Goal: Information Seeking & Learning: Learn about a topic

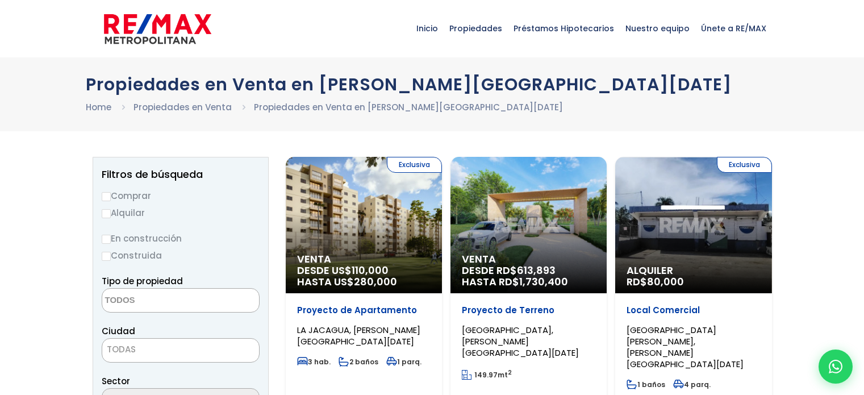
select select
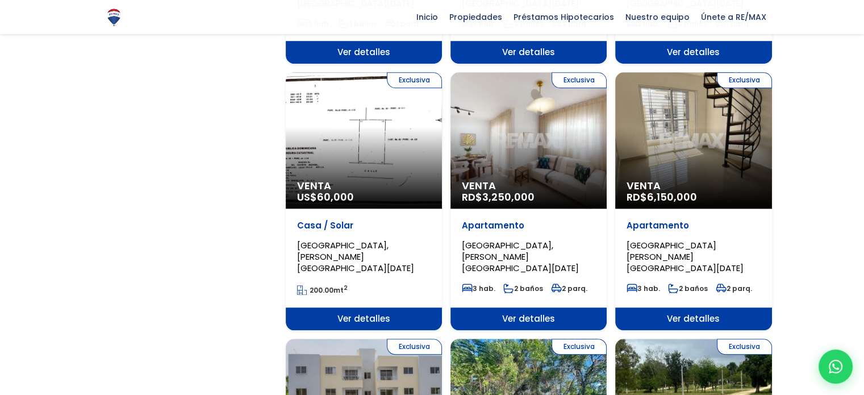
scroll to position [909, 0]
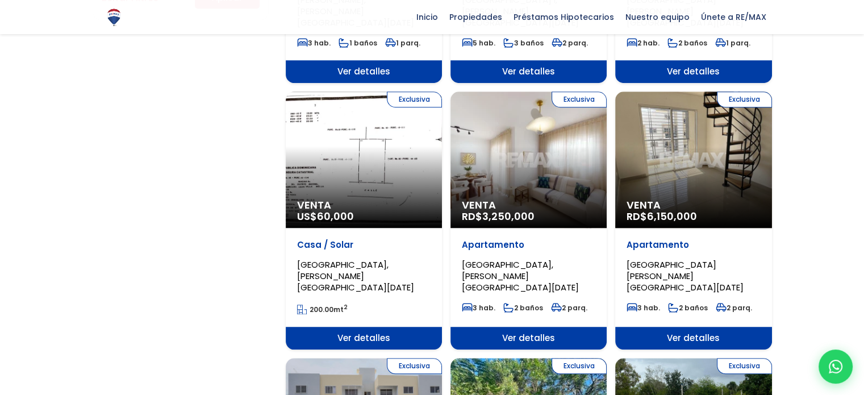
click at [530, 122] on div "Exclusiva Venta RD$ 3,250,000" at bounding box center [529, 159] width 156 height 136
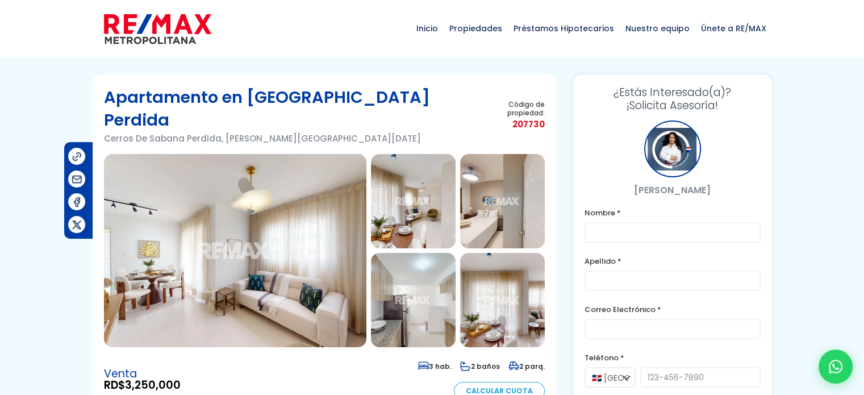
scroll to position [114, 0]
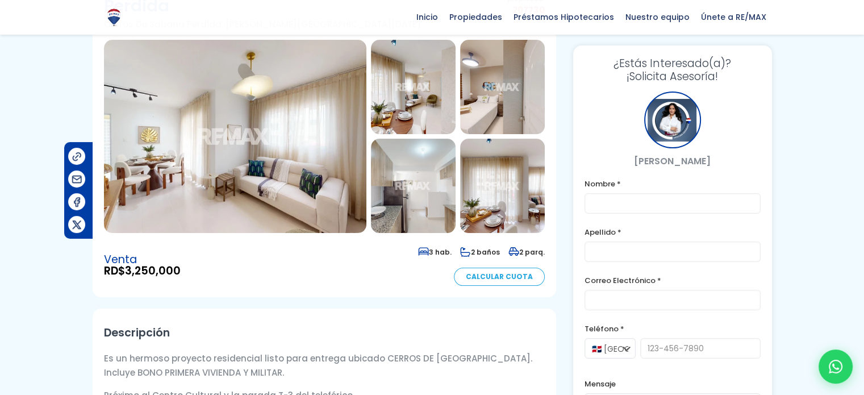
click at [227, 139] on img at bounding box center [235, 136] width 263 height 193
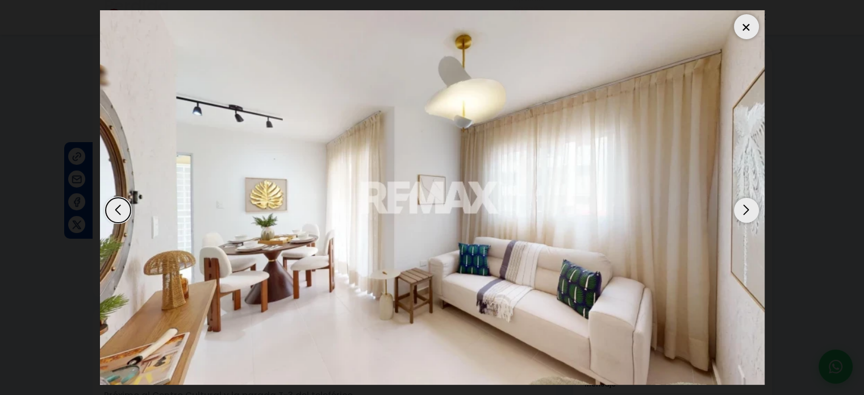
click at [743, 206] on div "Next slide" at bounding box center [746, 210] width 25 height 25
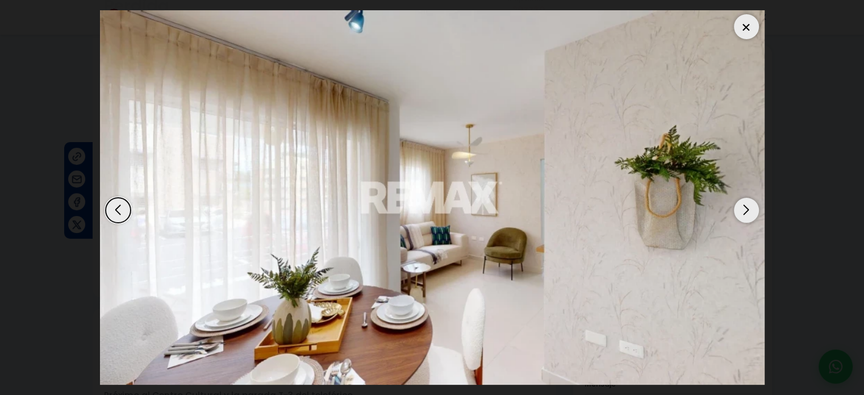
click at [743, 206] on div "Next slide" at bounding box center [746, 210] width 25 height 25
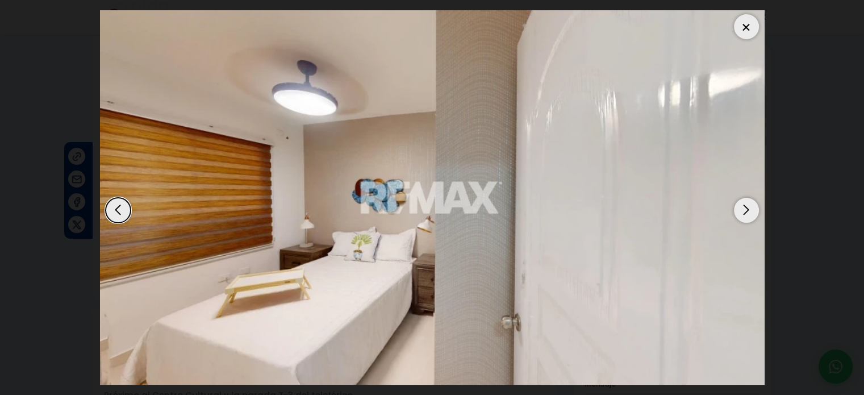
click at [743, 206] on div "Next slide" at bounding box center [746, 210] width 25 height 25
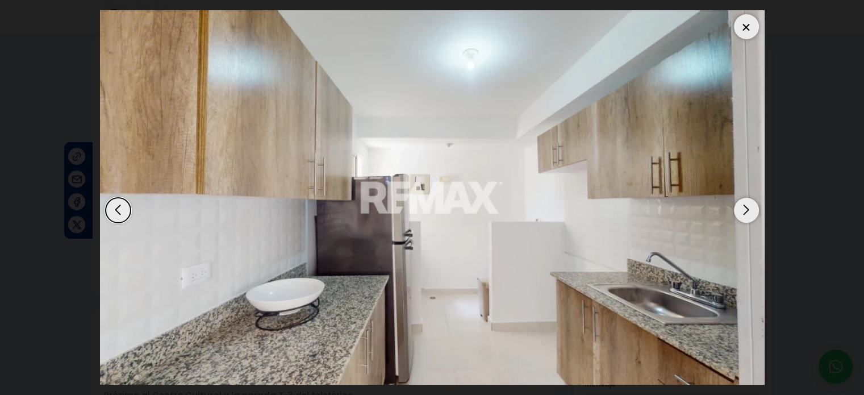
click at [743, 206] on div "Next slide" at bounding box center [746, 210] width 25 height 25
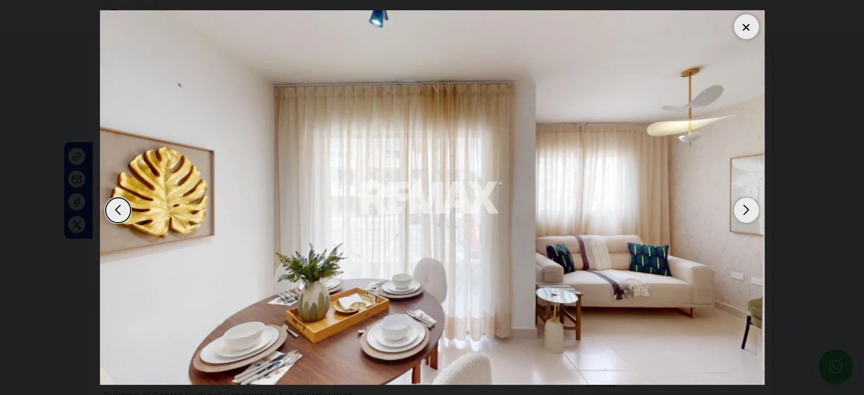
click at [743, 206] on div "Next slide" at bounding box center [746, 210] width 25 height 25
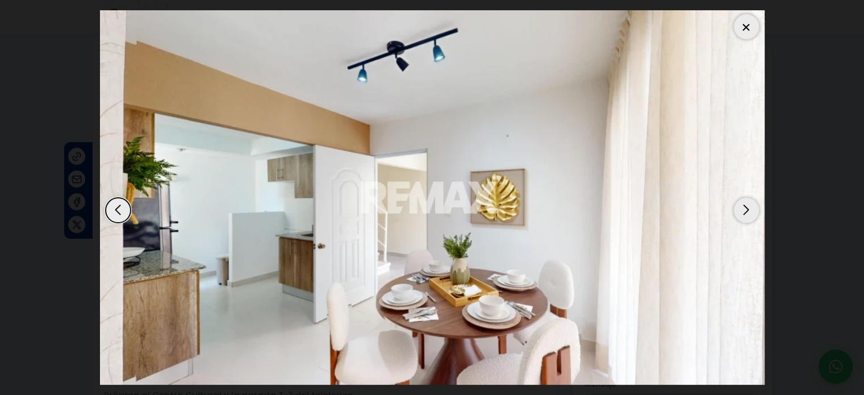
click at [743, 206] on div "Next slide" at bounding box center [746, 210] width 25 height 25
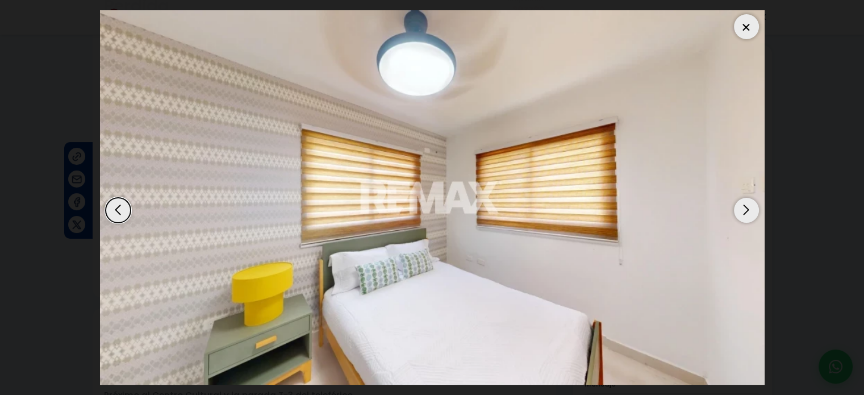
click at [743, 206] on div "Next slide" at bounding box center [746, 210] width 25 height 25
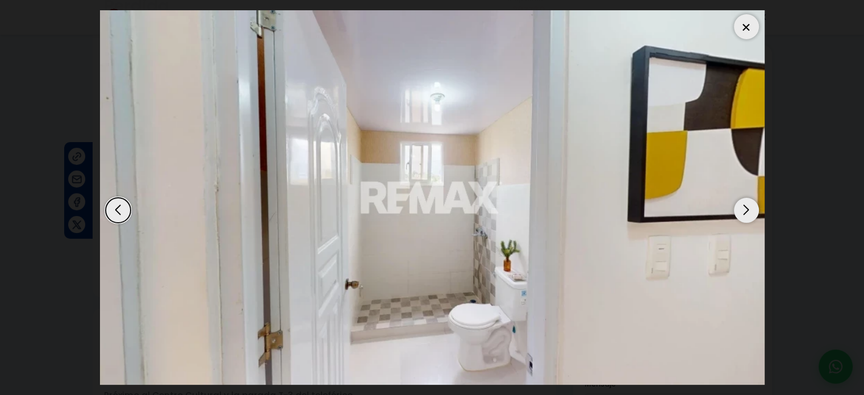
click at [743, 206] on div "Next slide" at bounding box center [746, 210] width 25 height 25
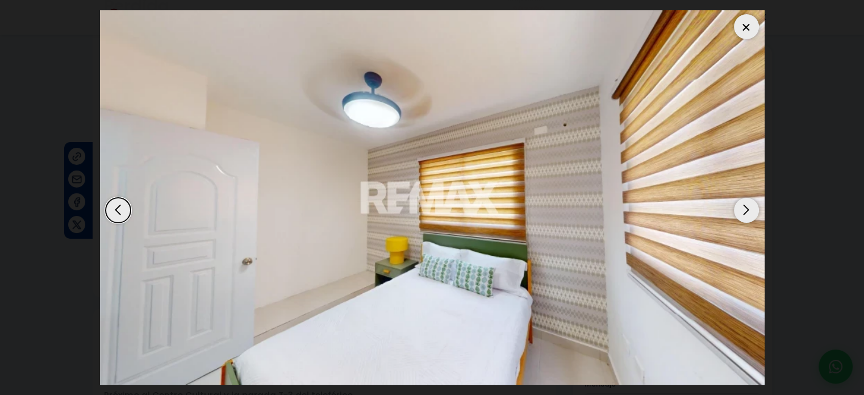
click at [743, 206] on div "Next slide" at bounding box center [746, 210] width 25 height 25
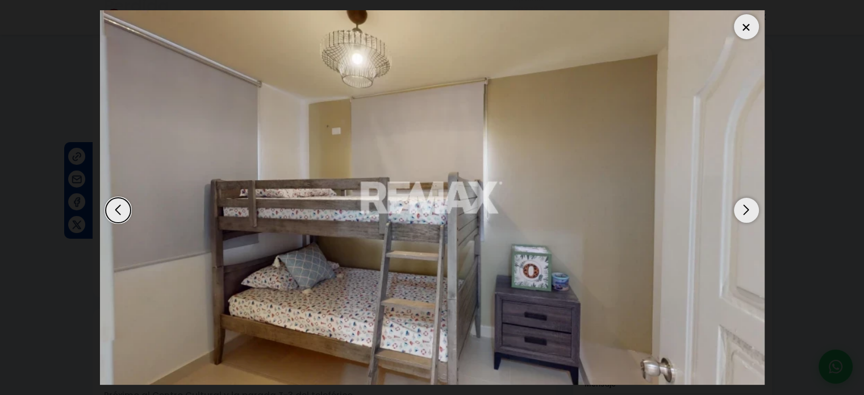
click at [743, 206] on div "Next slide" at bounding box center [746, 210] width 25 height 25
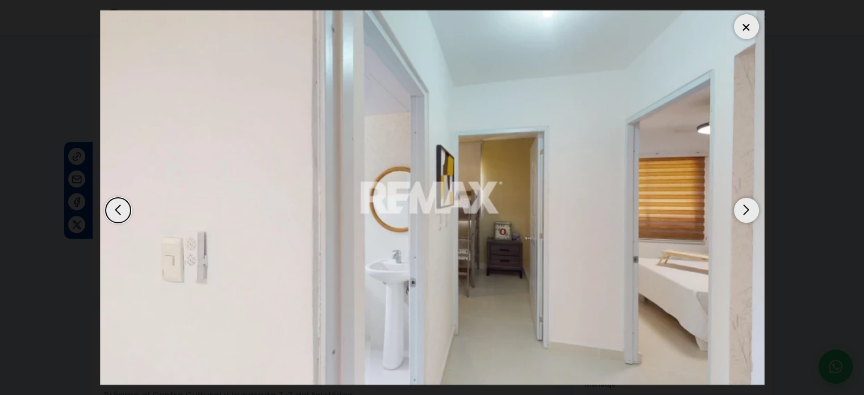
click at [743, 206] on div "Next slide" at bounding box center [746, 210] width 25 height 25
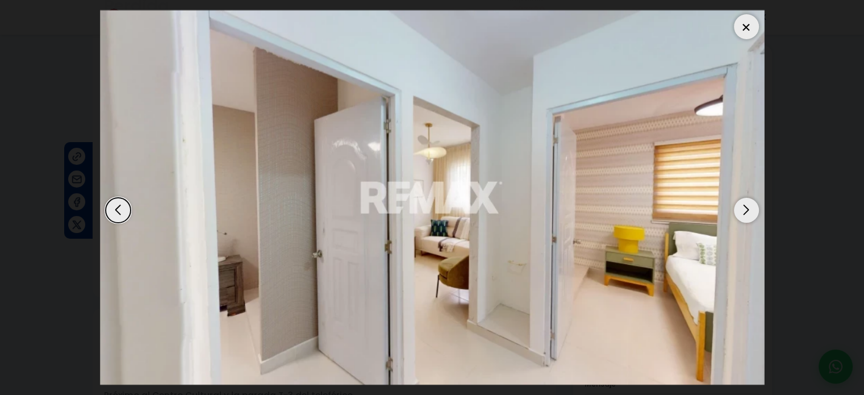
click at [743, 206] on div "Next slide" at bounding box center [746, 210] width 25 height 25
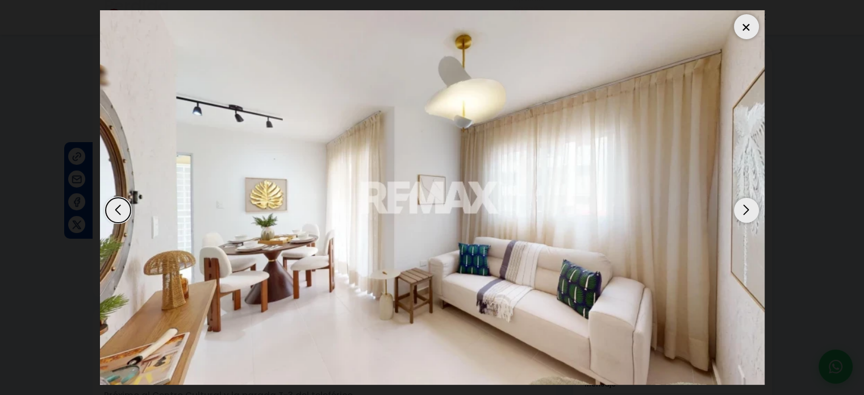
click at [746, 26] on div at bounding box center [746, 26] width 25 height 25
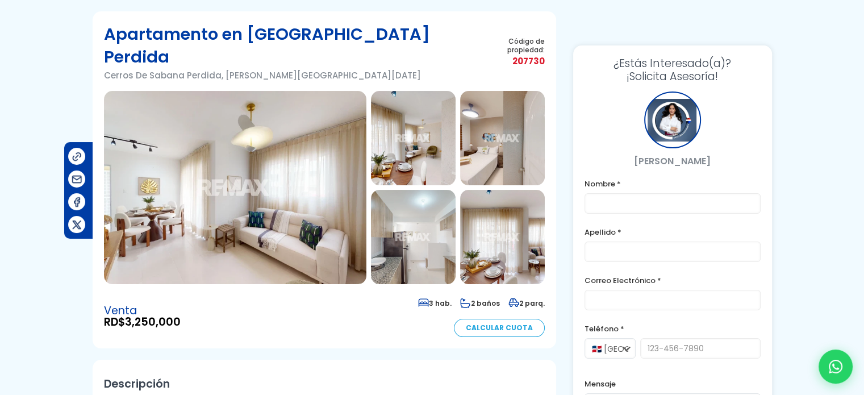
scroll to position [0, 0]
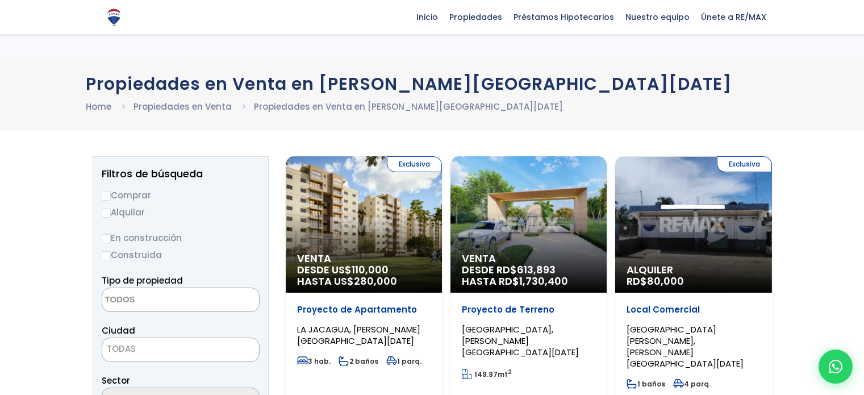
select select
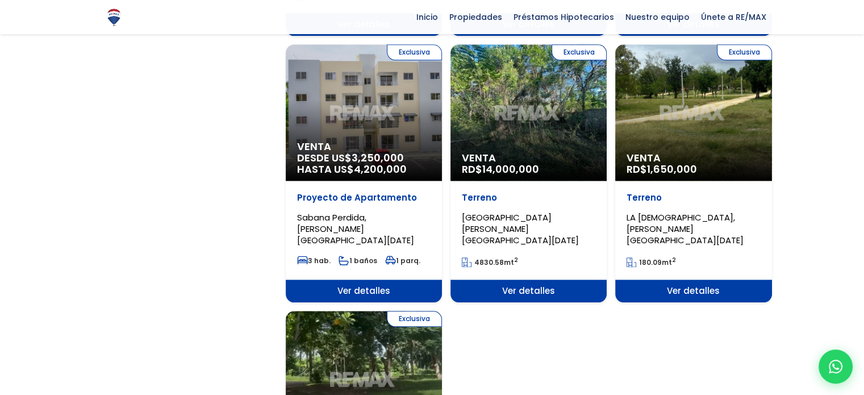
scroll to position [1193, 0]
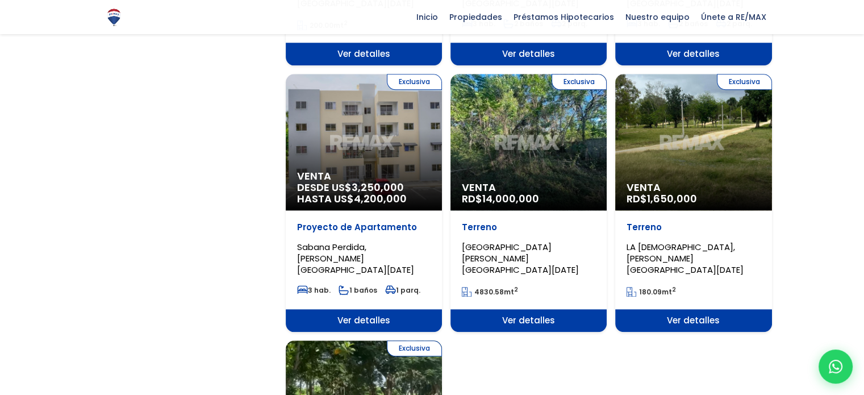
click at [335, 92] on div "Exclusiva Venta DESDE US$ 3,250,000 HASTA US$ 4,200,000" at bounding box center [364, 142] width 156 height 136
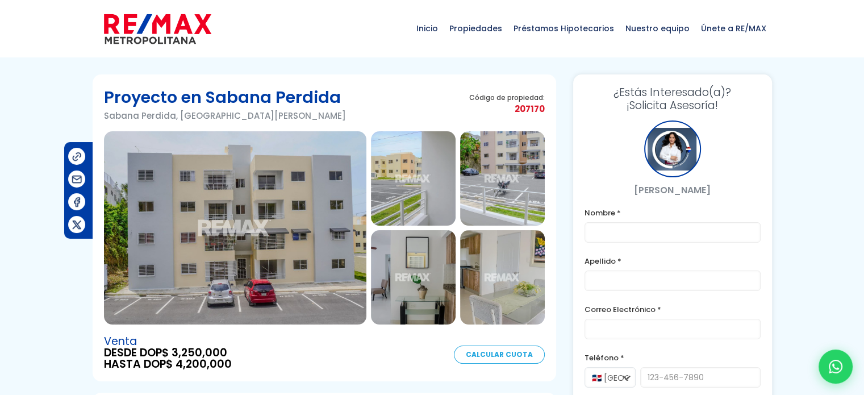
click at [235, 238] on img at bounding box center [235, 227] width 263 height 193
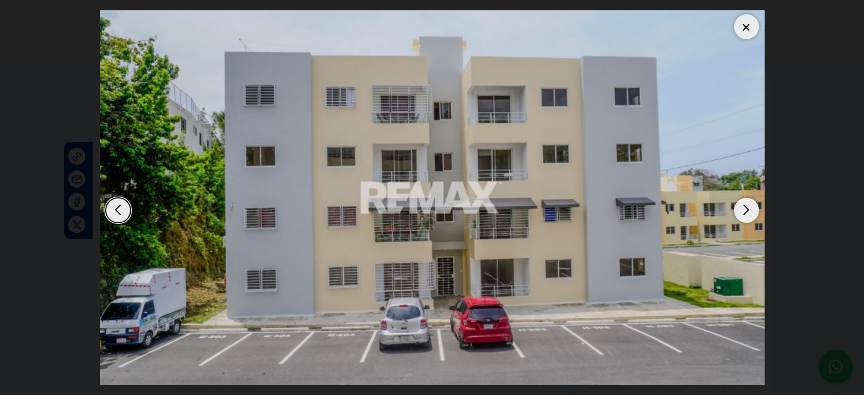
click at [751, 211] on div "Next slide" at bounding box center [746, 210] width 25 height 25
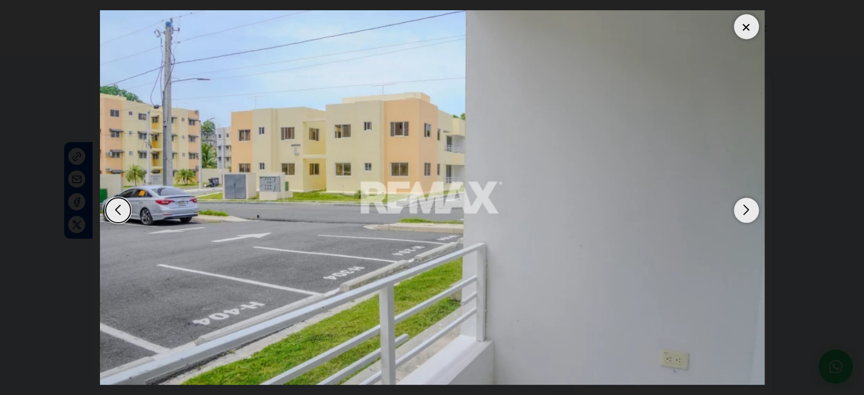
click at [751, 211] on div "Next slide" at bounding box center [746, 210] width 25 height 25
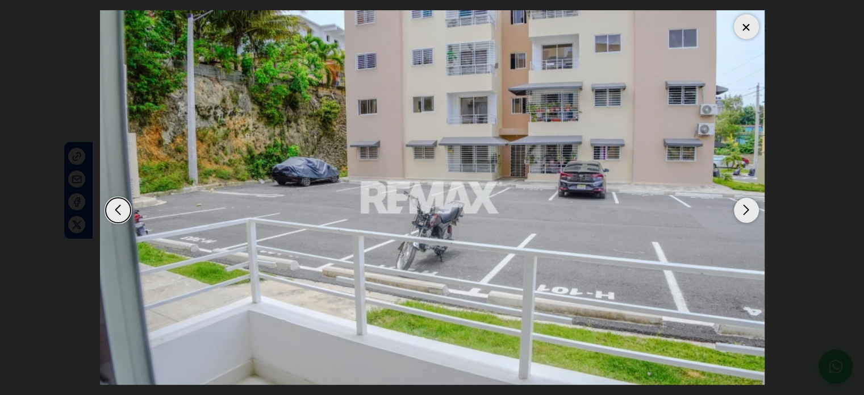
click at [751, 211] on div "Next slide" at bounding box center [746, 210] width 25 height 25
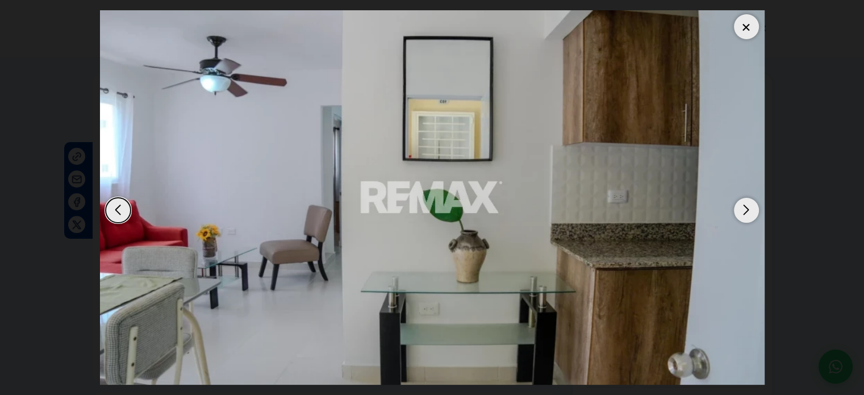
click at [751, 211] on div "Next slide" at bounding box center [746, 210] width 25 height 25
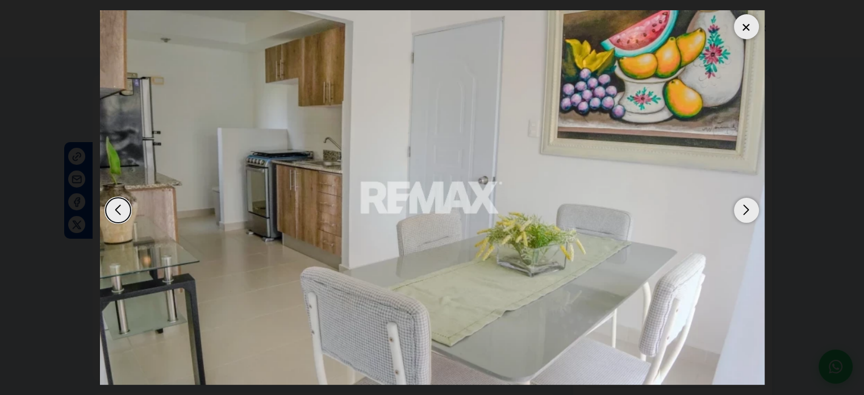
click at [751, 211] on div "Next slide" at bounding box center [746, 210] width 25 height 25
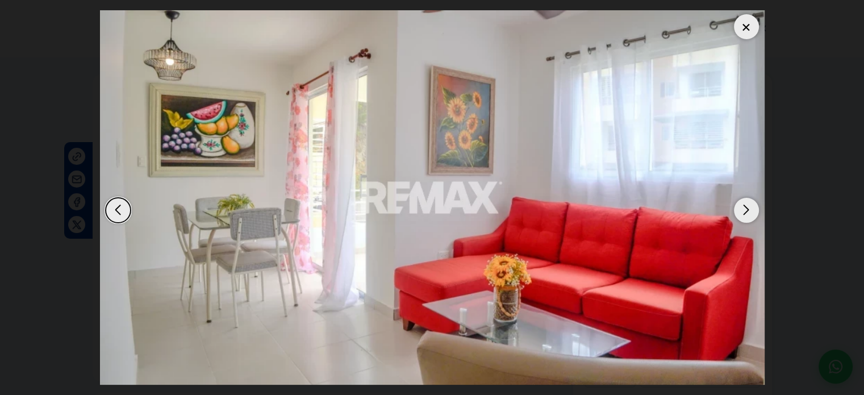
click at [751, 211] on div "Next slide" at bounding box center [746, 210] width 25 height 25
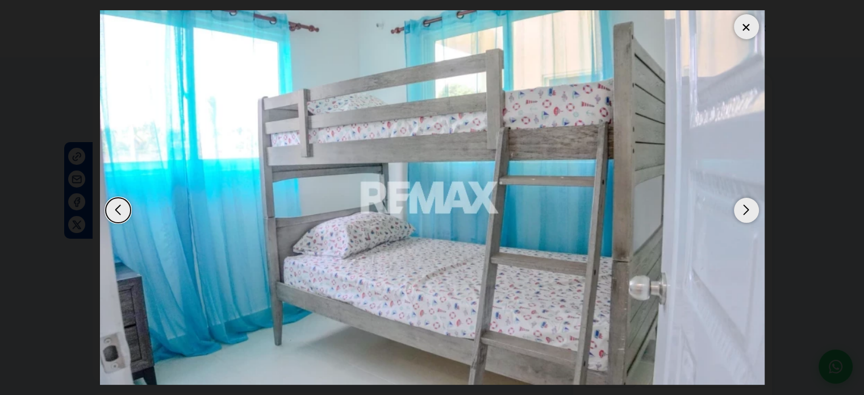
click at [751, 211] on div "Next slide" at bounding box center [746, 210] width 25 height 25
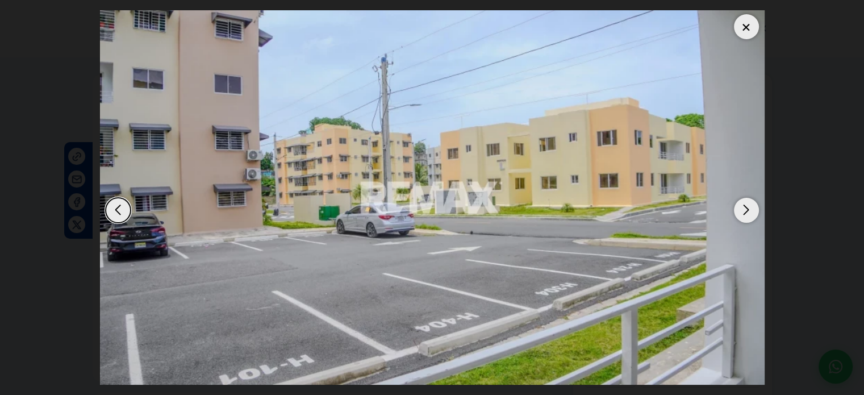
click at [751, 211] on div "Next slide" at bounding box center [746, 210] width 25 height 25
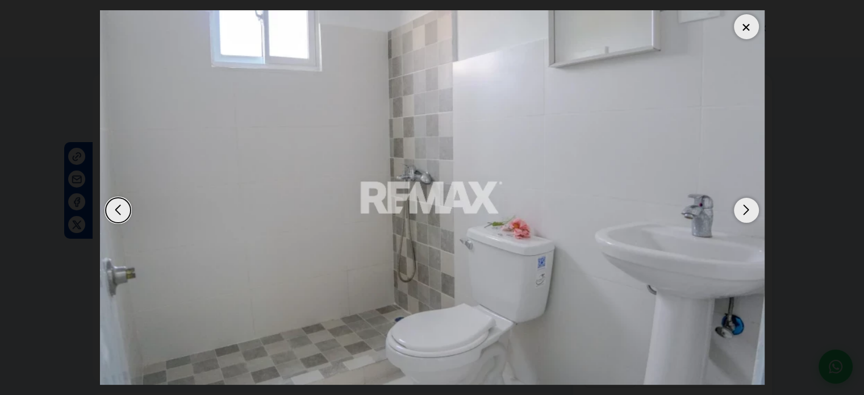
click at [751, 211] on div "Next slide" at bounding box center [746, 210] width 25 height 25
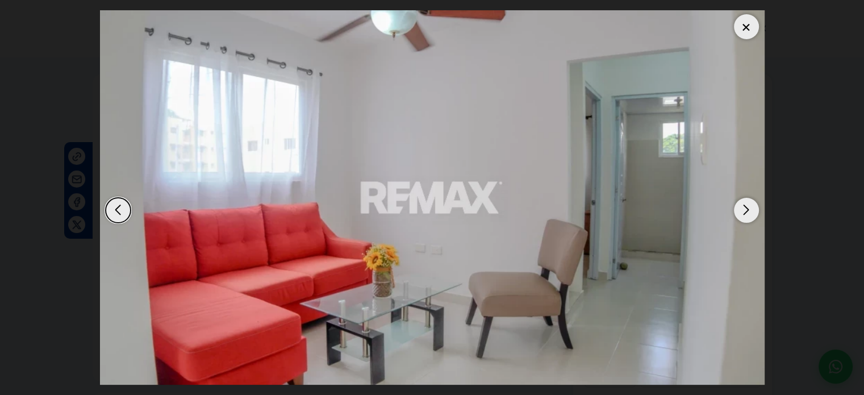
click at [751, 211] on div "Next slide" at bounding box center [746, 210] width 25 height 25
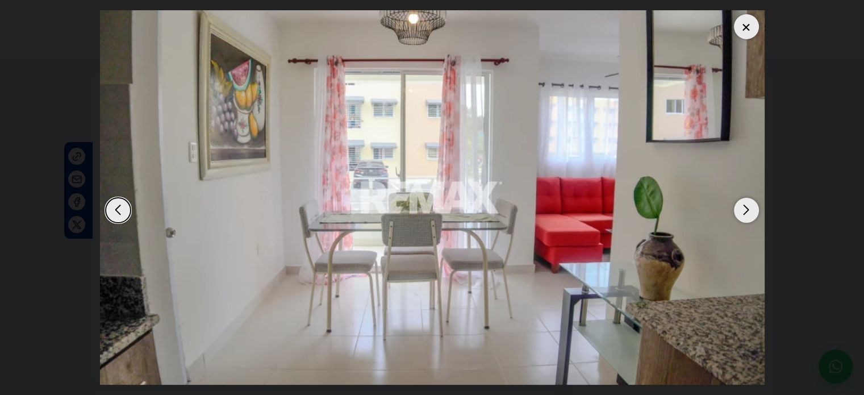
click at [751, 211] on div "Next slide" at bounding box center [746, 210] width 25 height 25
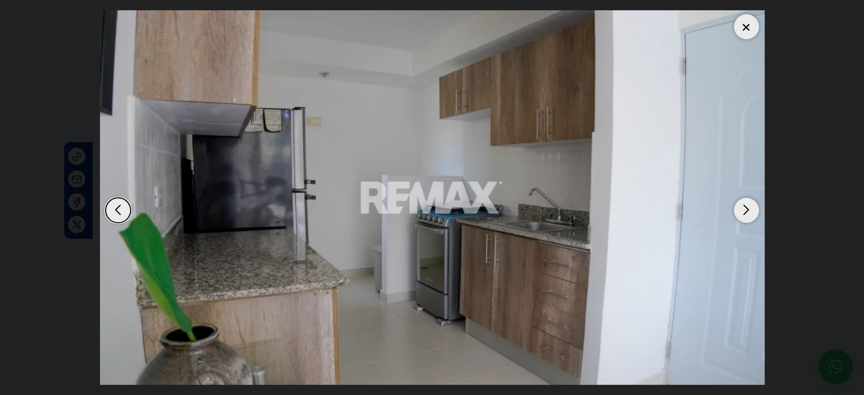
click at [751, 211] on div "Next slide" at bounding box center [746, 210] width 25 height 25
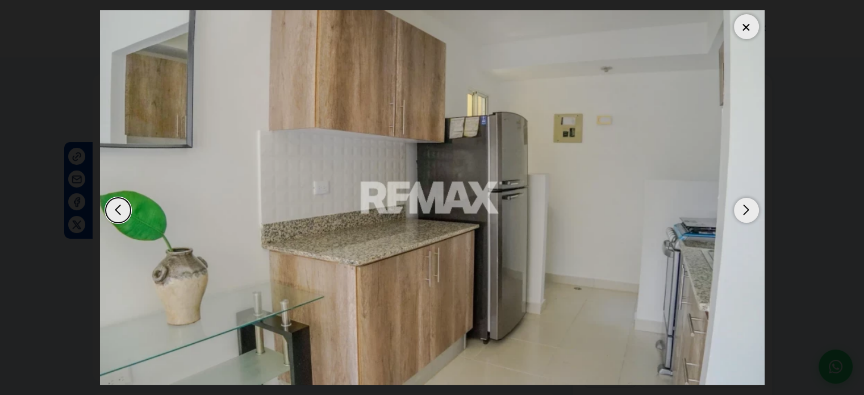
click at [751, 211] on div "Next slide" at bounding box center [746, 210] width 25 height 25
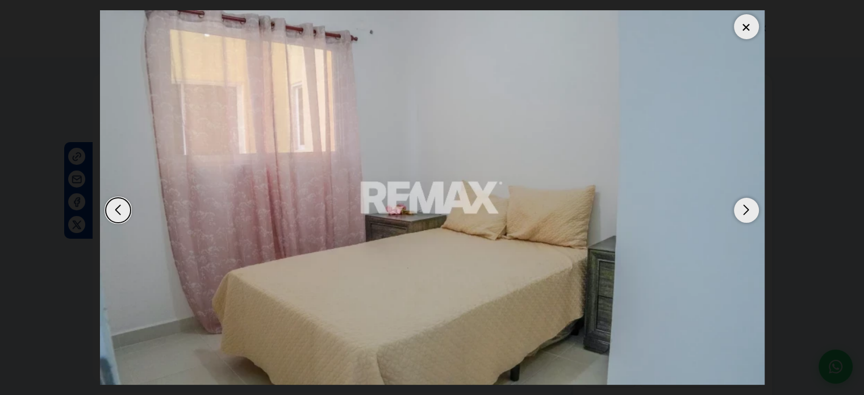
click at [739, 23] on div at bounding box center [746, 26] width 25 height 25
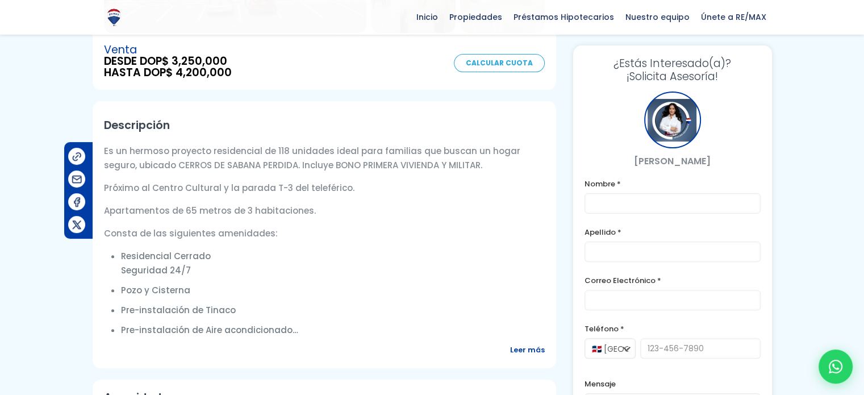
scroll to position [114, 0]
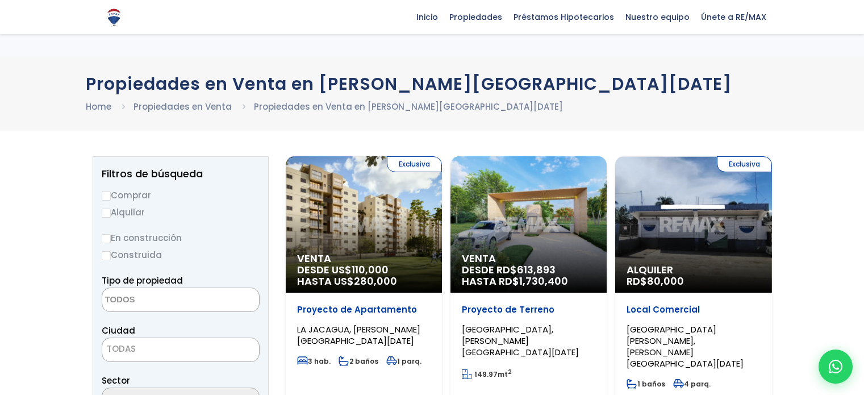
select select
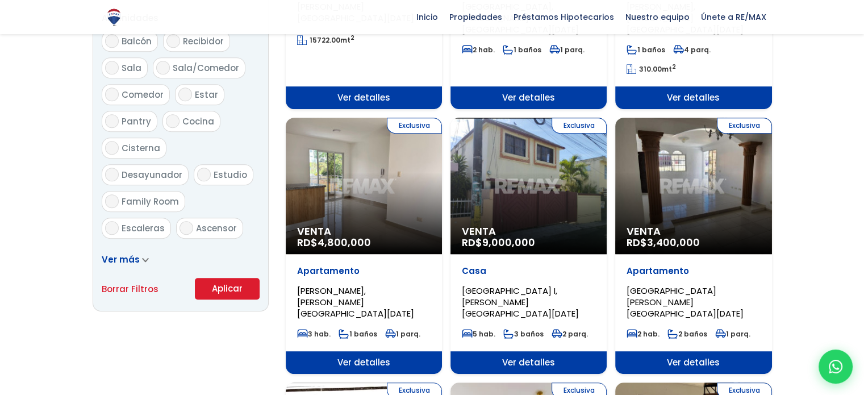
scroll to position [682, 0]
